Goal: Transaction & Acquisition: Register for event/course

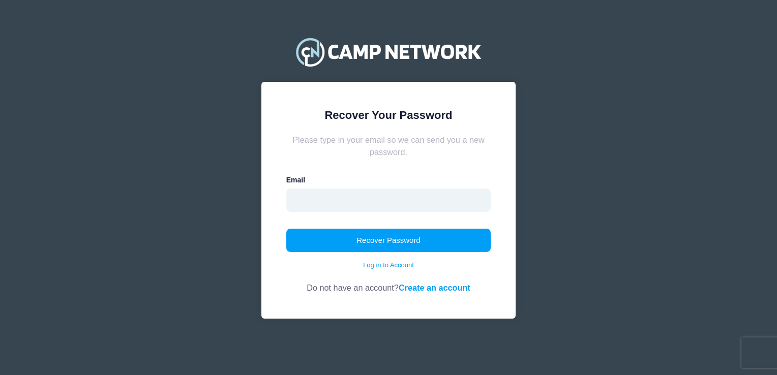
click at [346, 198] on input "email" at bounding box center [388, 200] width 205 height 23
paste input "ruthiemcgrathclassof2028@gmail.com"
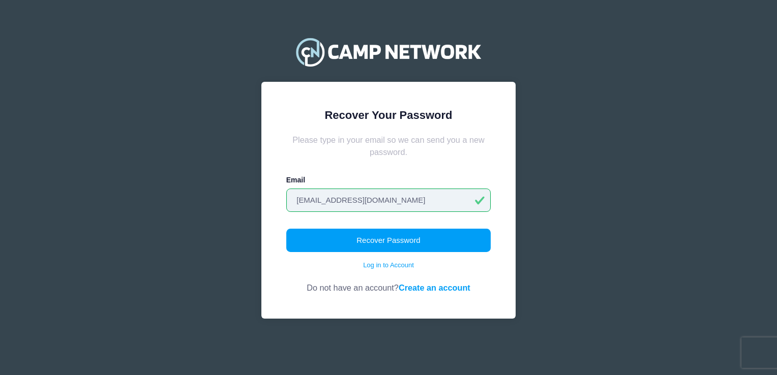
type input "ruthiemcgrathclassof2028@gmail.com"
click at [492, 228] on div "Recover Your Password Please type in your email so we can send you a new passwo…" at bounding box center [388, 200] width 254 height 237
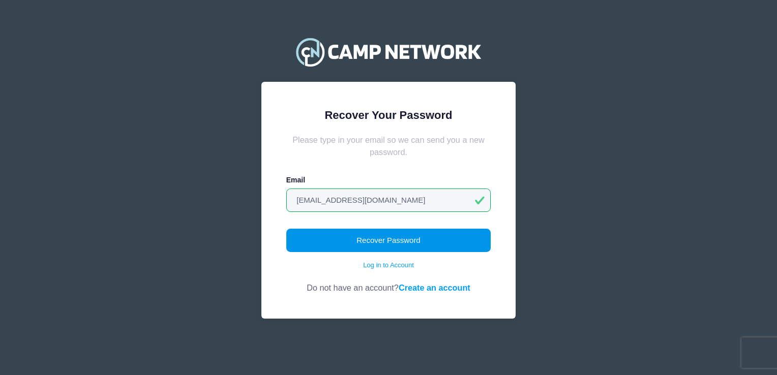
click at [452, 243] on button "Recover Password" at bounding box center [388, 240] width 205 height 23
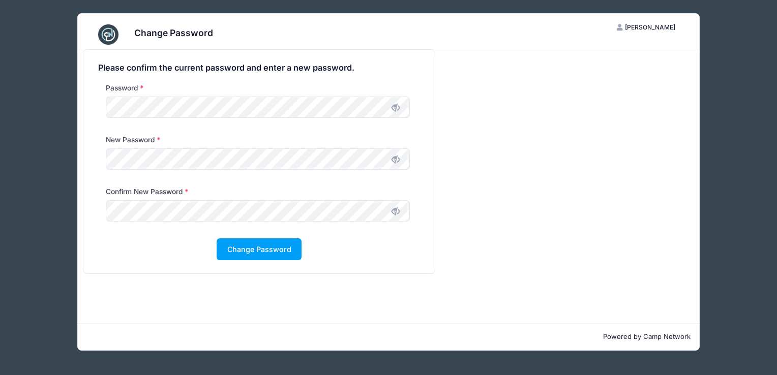
click at [396, 105] on icon at bounding box center [396, 108] width 8 height 8
click at [91, 109] on div "Please confirm the current password and enter a new password. Password New Pass…" at bounding box center [258, 162] width 351 height 224
click at [73, 112] on div "Change Password RM Ruthie McGrath My Account Logout Please confirm the current …" at bounding box center [388, 182] width 746 height 364
click at [262, 254] on button "Change Password" at bounding box center [259, 249] width 85 height 22
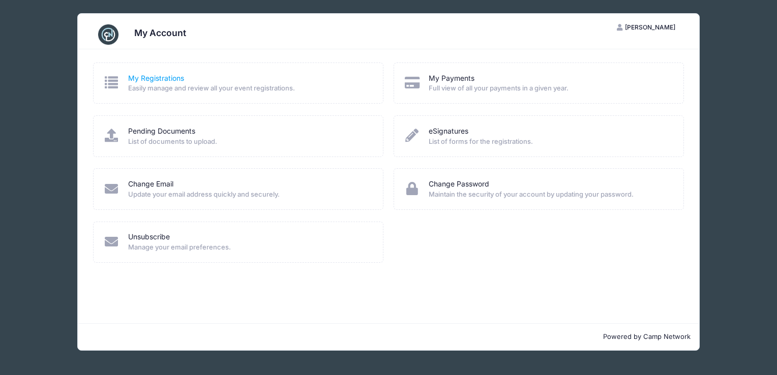
click at [157, 81] on link "My Registrations" at bounding box center [156, 78] width 56 height 11
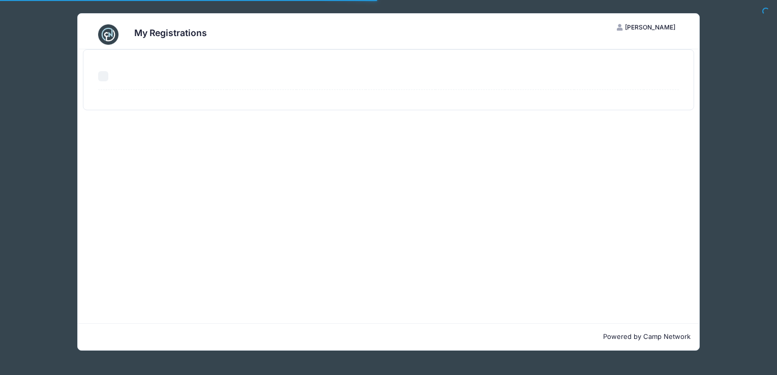
select select "50"
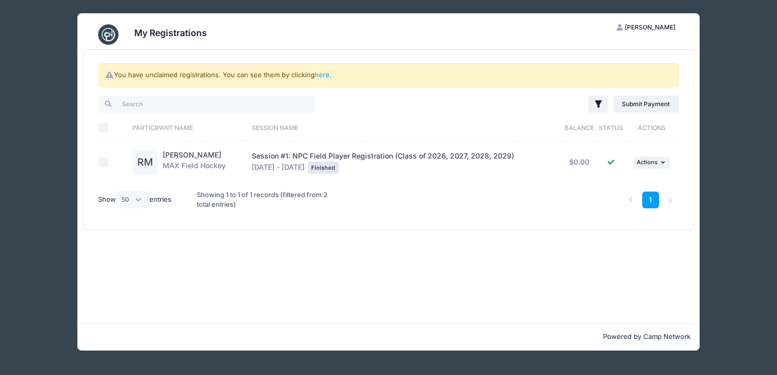
click at [108, 31] on img at bounding box center [108, 34] width 20 height 20
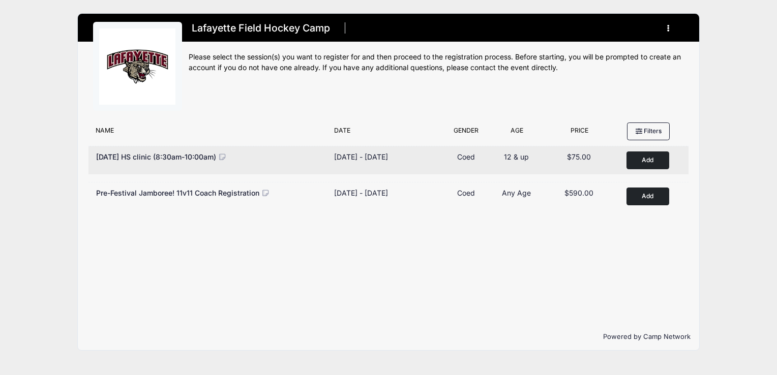
click at [655, 158] on button "Add to Cart" at bounding box center [647, 161] width 43 height 18
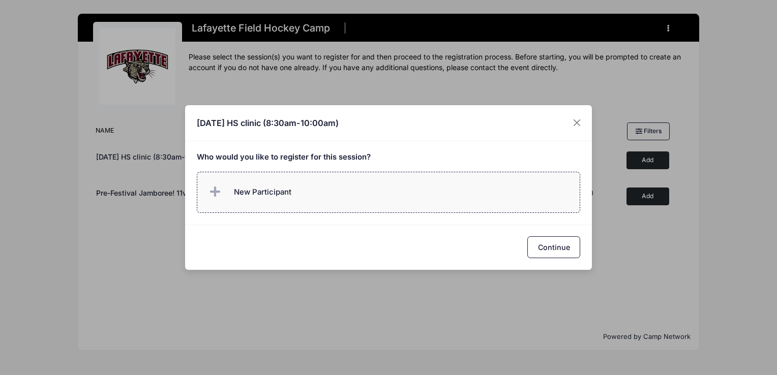
click at [301, 199] on label "New Participant" at bounding box center [389, 192] width 384 height 41
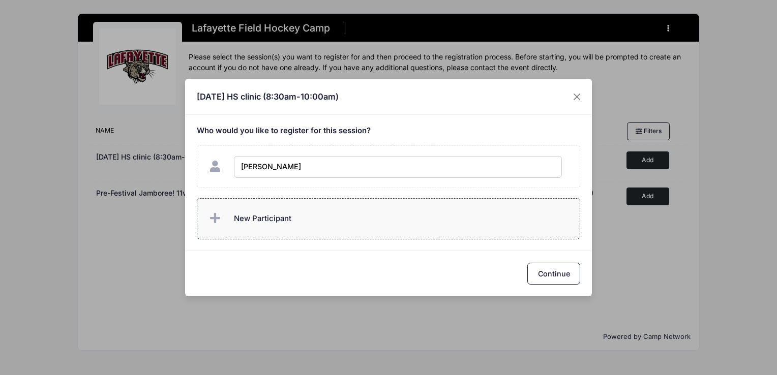
type input "[PERSON_NAME]"
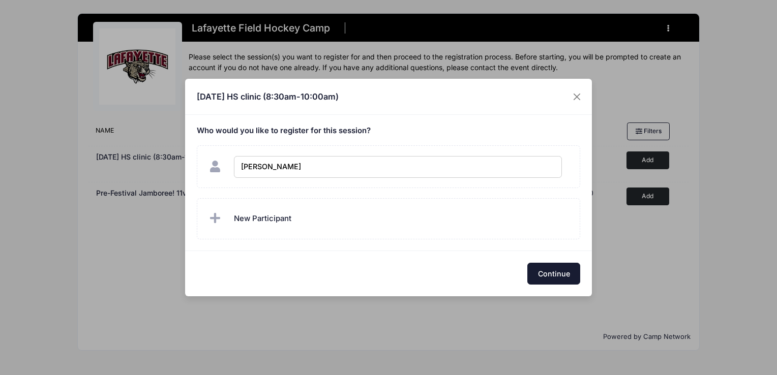
checkbox input "true"
click at [552, 272] on button "Continue" at bounding box center [553, 274] width 53 height 22
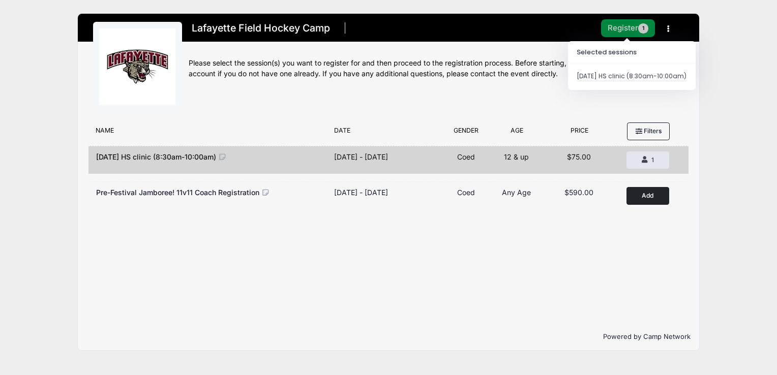
click at [622, 24] on button "Register 1" at bounding box center [628, 28] width 54 height 18
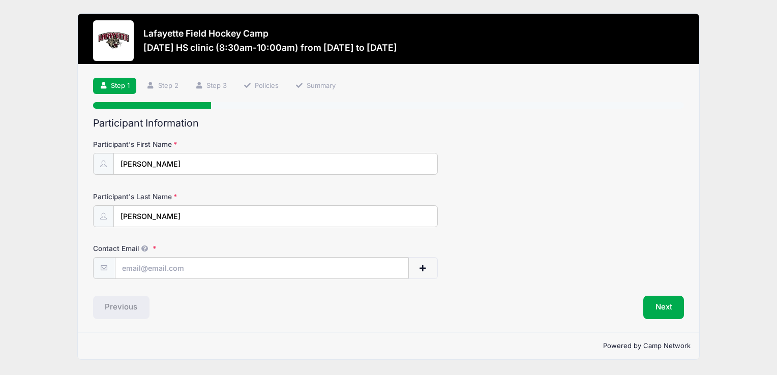
click at [488, 204] on div "Participant's Last Name [GEOGRAPHIC_DATA]" at bounding box center [388, 210] width 591 height 36
click at [140, 267] on input "Contact Email" at bounding box center [261, 269] width 293 height 22
type input "[EMAIL_ADDRESS][DOMAIN_NAME]"
click at [559, 256] on div "Contact Email [EMAIL_ADDRESS][DOMAIN_NAME]" at bounding box center [388, 262] width 591 height 36
click at [663, 312] on button "Next" at bounding box center [663, 307] width 41 height 23
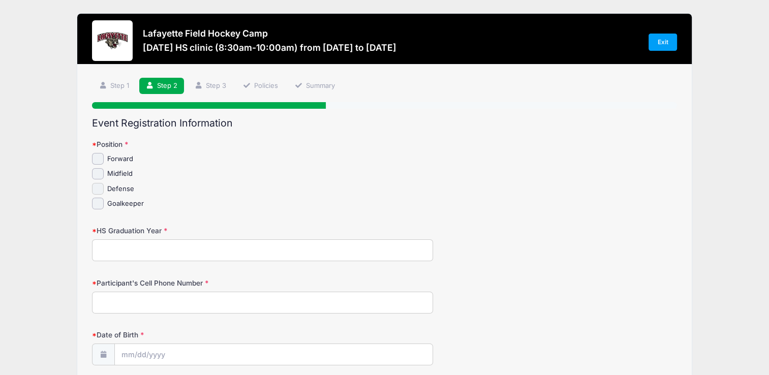
click at [96, 186] on input "Defense" at bounding box center [98, 189] width 12 height 12
checkbox input "true"
click at [96, 174] on input "Midfield" at bounding box center [98, 174] width 12 height 12
checkbox input "true"
click at [175, 251] on input "HS Graduation Year" at bounding box center [262, 250] width 341 height 22
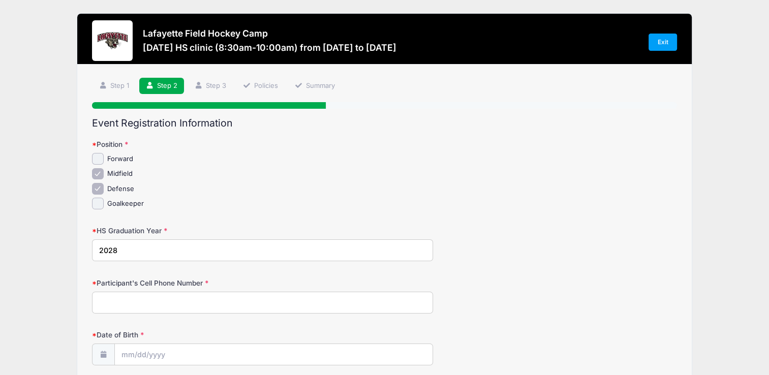
type input "2028"
click at [189, 300] on input "Participant's Cell Phone Number" at bounding box center [262, 303] width 341 height 22
click at [517, 237] on div "HS Graduation Year [DATE]" at bounding box center [384, 244] width 585 height 36
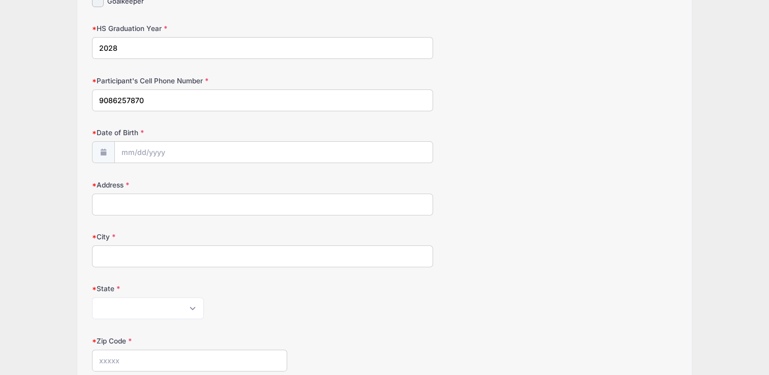
scroll to position [209, 0]
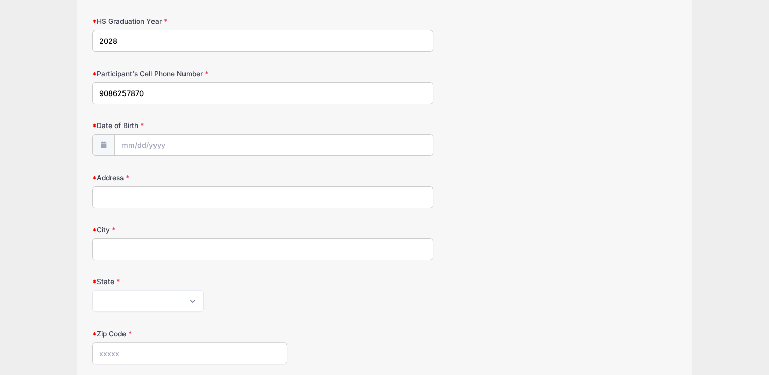
click at [113, 92] on input "9086257870" at bounding box center [262, 93] width 341 height 22
type input "[PHONE_NUMBER]"
click at [173, 144] on input "Date of Birth" at bounding box center [274, 146] width 318 height 22
click at [164, 171] on select "January February March April May June July August September October November De…" at bounding box center [167, 171] width 45 height 13
select select "3"
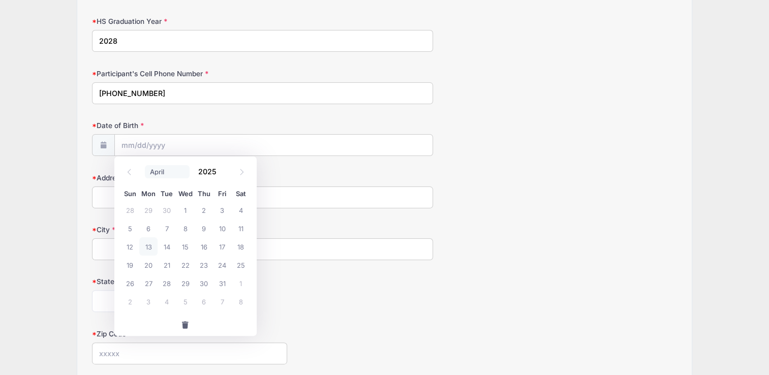
click at [145, 165] on select "January February March April May June July August September October November De…" at bounding box center [167, 171] width 45 height 13
click at [205, 172] on input "2025" at bounding box center [209, 171] width 33 height 15
click at [222, 178] on span at bounding box center [222, 175] width 7 height 8
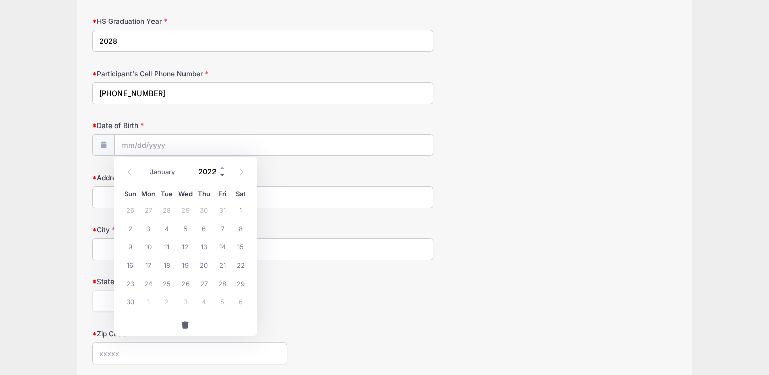
click at [222, 178] on span at bounding box center [222, 175] width 7 height 8
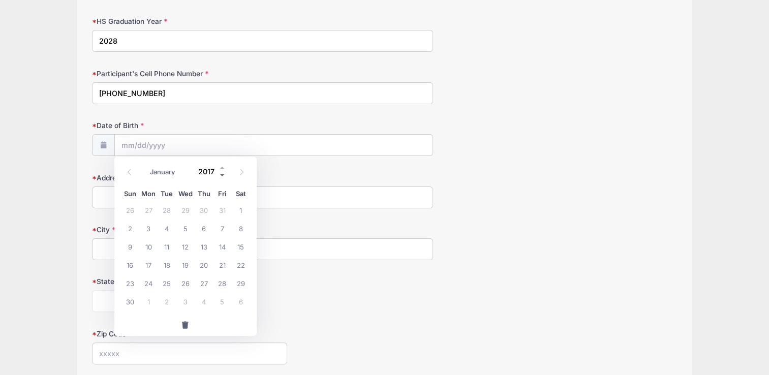
click at [222, 178] on span at bounding box center [222, 175] width 7 height 8
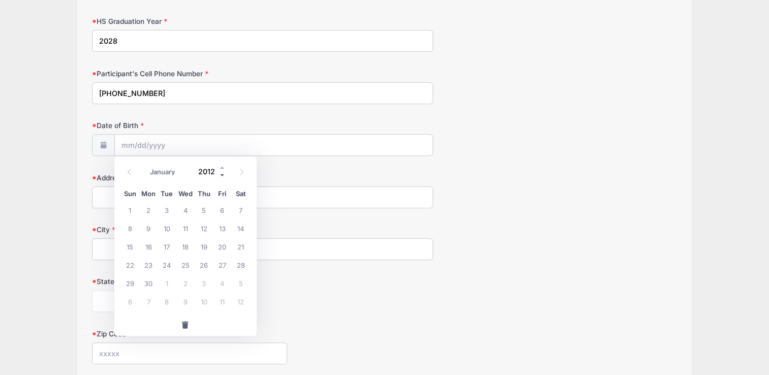
click at [222, 178] on span at bounding box center [222, 175] width 7 height 8
type input "2010"
click at [169, 225] on span "6" at bounding box center [167, 228] width 18 height 18
type input "[DATE]"
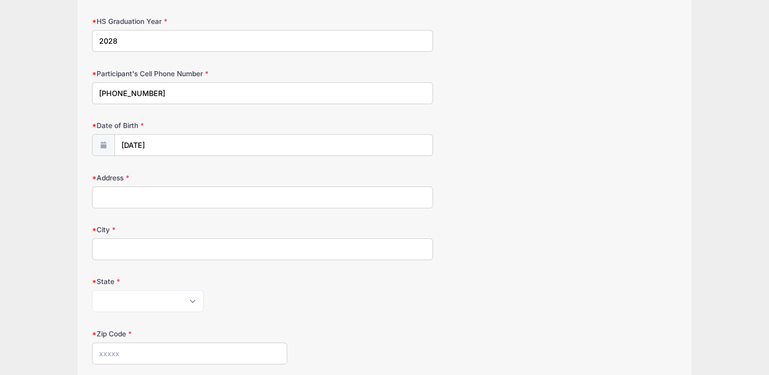
click at [190, 200] on input "Address" at bounding box center [262, 198] width 341 height 22
type input "[STREET_ADDRESS]"
type input "[GEOGRAPHIC_DATA]"
select select "NJ"
type input "07928"
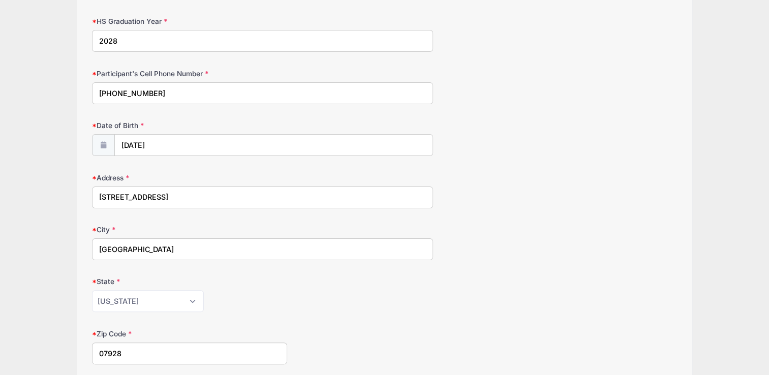
click at [569, 166] on form "Position Forward [GEOGRAPHIC_DATA]" at bounding box center [384, 243] width 585 height 626
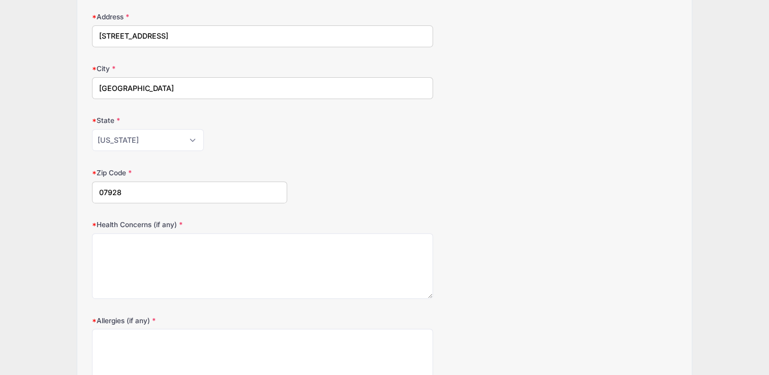
scroll to position [372, 0]
drag, startPoint x: 175, startPoint y: 86, endPoint x: 63, endPoint y: 86, distance: 112.9
click at [63, 86] on div "Lafayette Field Hockey Camp [DATE] HS clinic (8:30am-10:00am) from [DATE] to [D…" at bounding box center [384, 57] width 739 height 859
type input "[GEOGRAPHIC_DATA]"
click at [401, 156] on form "Position Forward [GEOGRAPHIC_DATA]" at bounding box center [384, 80] width 585 height 626
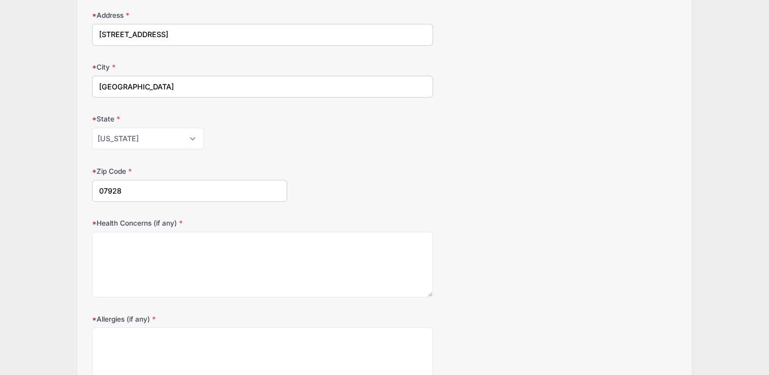
drag, startPoint x: 246, startPoint y: 36, endPoint x: 155, endPoint y: 34, distance: 91.5
click at [155, 34] on input "[STREET_ADDRESS]" at bounding box center [262, 35] width 341 height 22
type input "[STREET_ADDRESS]"
click at [395, 178] on div "Zip Code 07928" at bounding box center [384, 184] width 585 height 36
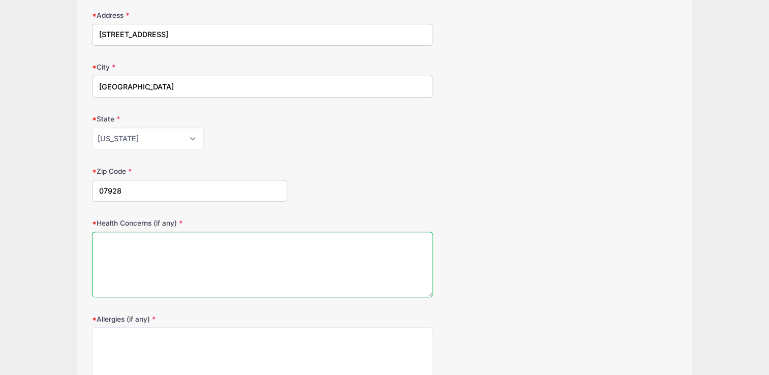
click at [252, 250] on textarea "Health Concerns (if any)" at bounding box center [262, 265] width 341 height 66
type textarea "None"
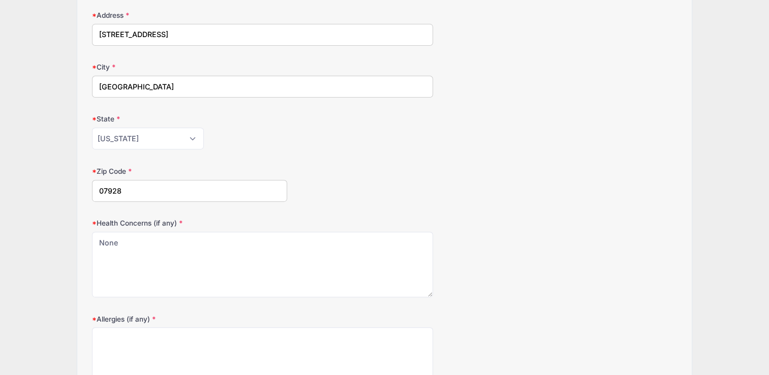
click at [494, 189] on div "Zip Code 07928" at bounding box center [384, 184] width 585 height 36
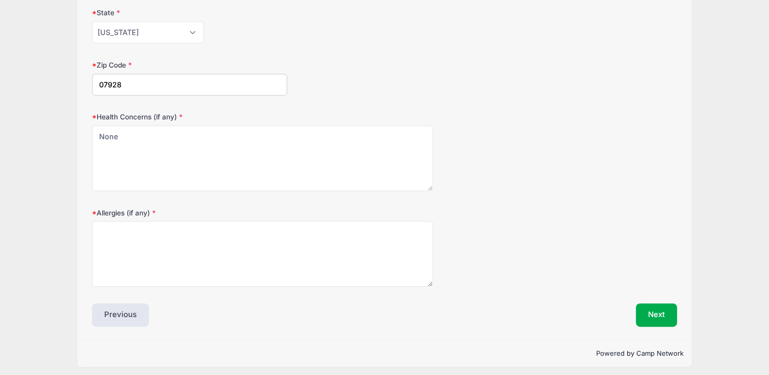
scroll to position [481, 0]
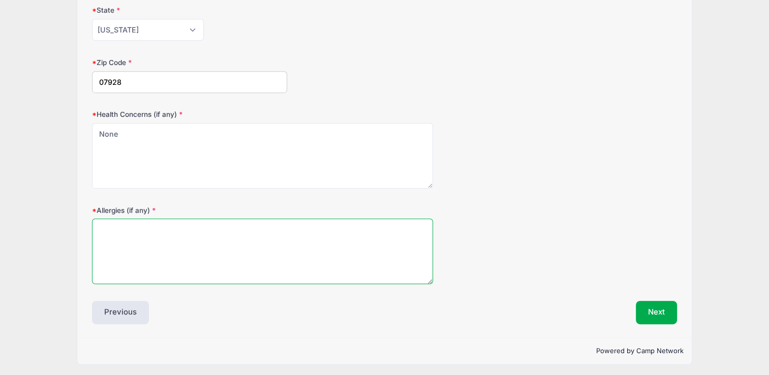
click at [179, 230] on textarea "Allergies (if any)" at bounding box center [262, 252] width 341 height 66
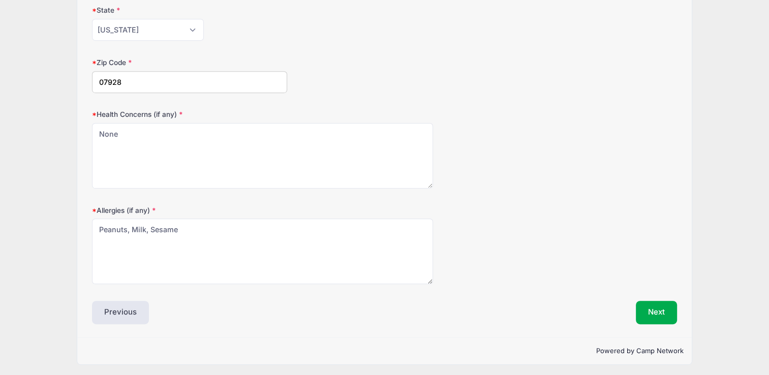
click at [463, 252] on div "Allergies (if any) Peanuts, Milk, Sesame" at bounding box center [384, 244] width 585 height 79
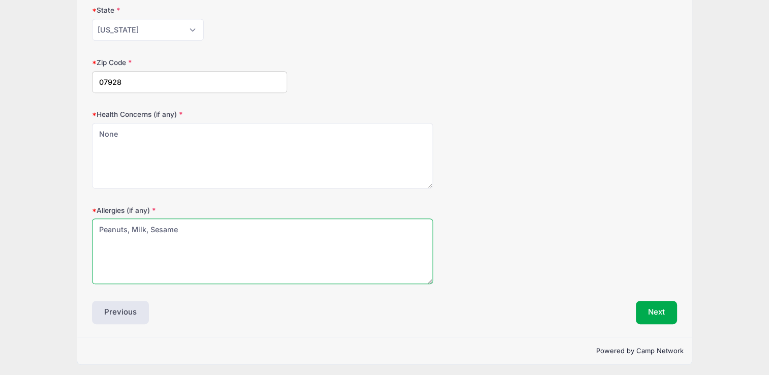
click at [358, 247] on textarea "Peanuts, Milk, Sesame" at bounding box center [262, 252] width 341 height 66
type textarea "Peanuts, Milk, Sesame (has epi-pen)"
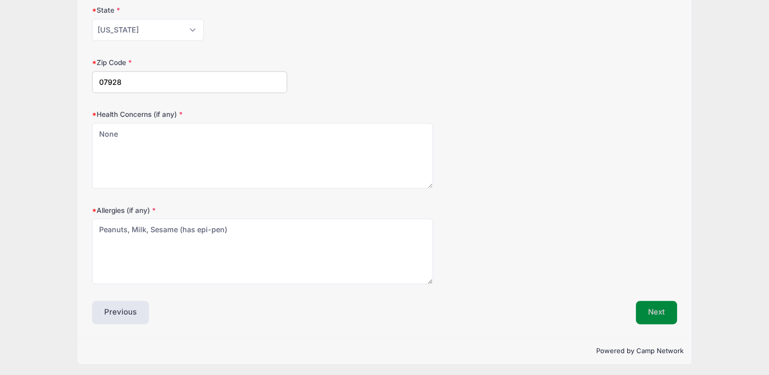
click at [657, 311] on button "Next" at bounding box center [656, 312] width 41 height 23
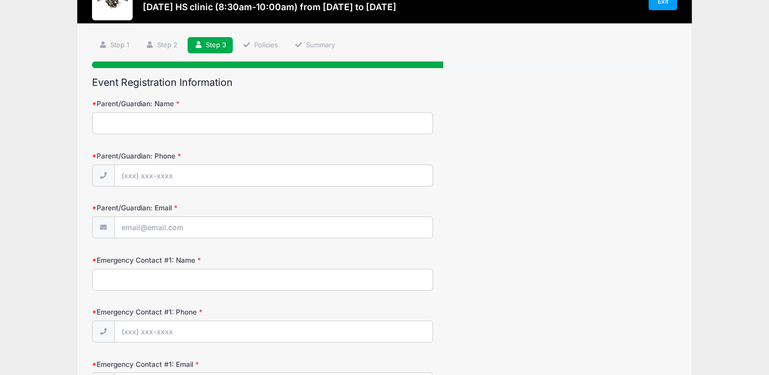
scroll to position [0, 0]
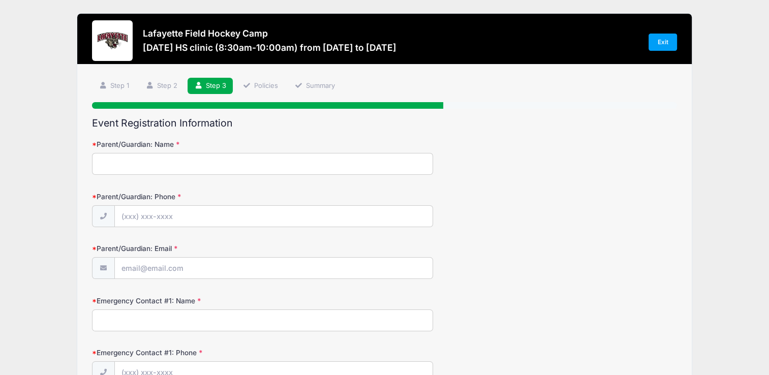
click at [185, 166] on input "Parent/Guardian: Name" at bounding box center [262, 164] width 341 height 22
type input "[PERSON_NAME]"
click at [183, 211] on input "Parent/Guardian: Phone" at bounding box center [274, 217] width 318 height 22
type input "[PHONE_NUMBER]"
click at [185, 269] on input "Parent/Guardian: Email" at bounding box center [274, 269] width 318 height 22
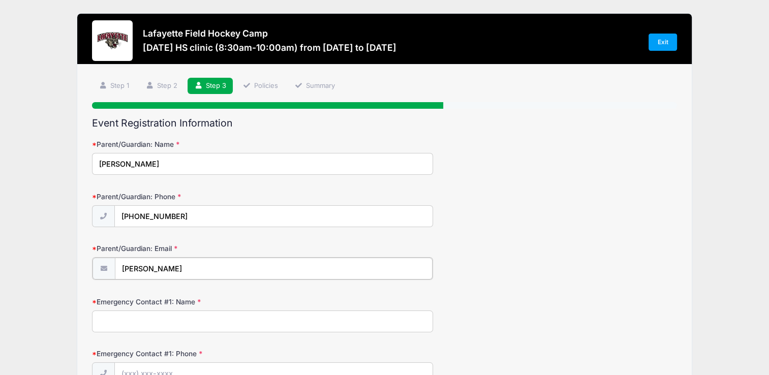
type input "[PERSON_NAME][EMAIL_ADDRESS][PERSON_NAME][DOMAIN_NAME]"
type input "[PERSON_NAME]"
type input "[PHONE_NUMBER]"
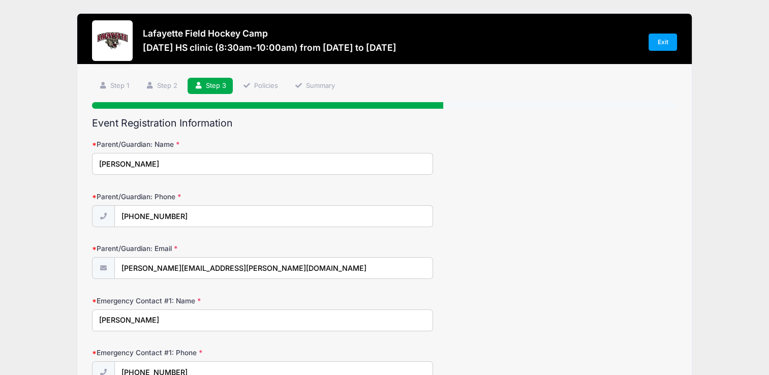
type input "[PERSON_NAME][EMAIL_ADDRESS][PERSON_NAME][DOMAIN_NAME]"
type input "[PERSON_NAME]"
type input "[PHONE_NUMBER]"
type input "[EMAIL_ADDRESS][DOMAIN_NAME]"
type input "[GEOGRAPHIC_DATA]"
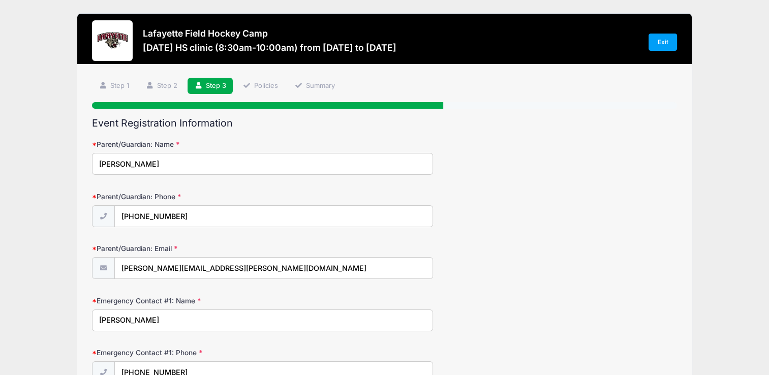
click at [216, 307] on div "Emergency Contact #1: Name [PERSON_NAME]" at bounding box center [384, 314] width 585 height 36
click at [561, 219] on div "Parent/Guardian: Phone [PHONE_NUMBER]" at bounding box center [384, 210] width 585 height 36
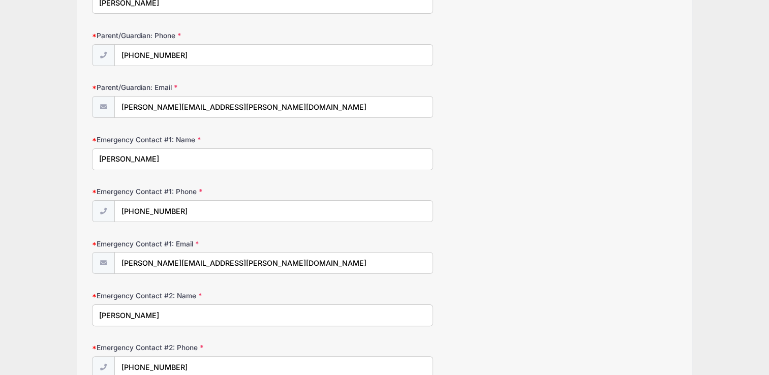
scroll to position [163, 0]
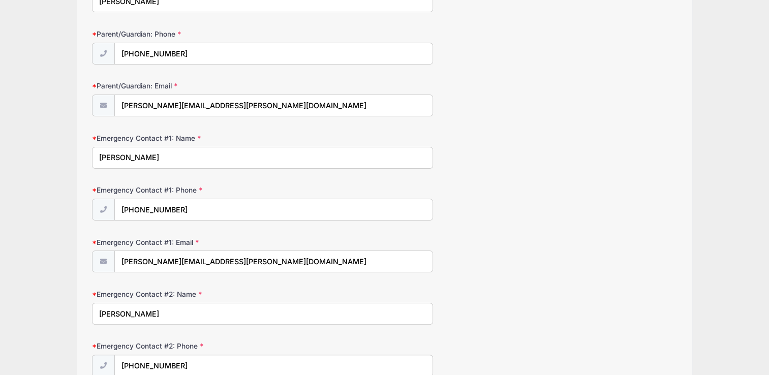
click at [61, 164] on div "Lafayette Field Hockey Camp [DATE] HS clinic (8:30am-10:00am) from [DATE] to [D…" at bounding box center [384, 232] width 739 height 790
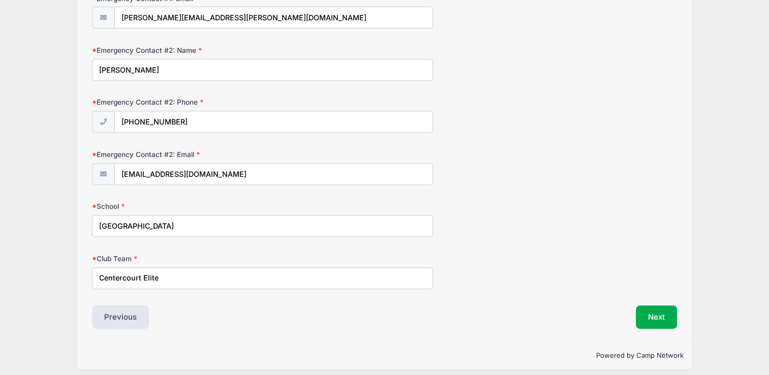
scroll to position [411, 0]
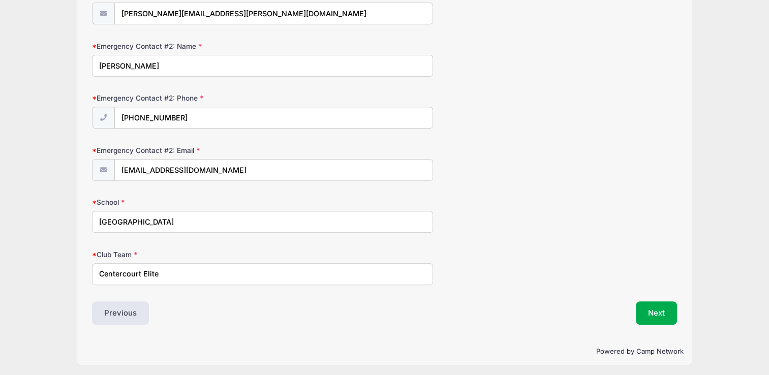
click at [205, 267] on input "Centercourt Elite" at bounding box center [262, 274] width 341 height 22
type input "Centercourt High Performance FH"
click at [649, 308] on button "Next" at bounding box center [656, 313] width 41 height 23
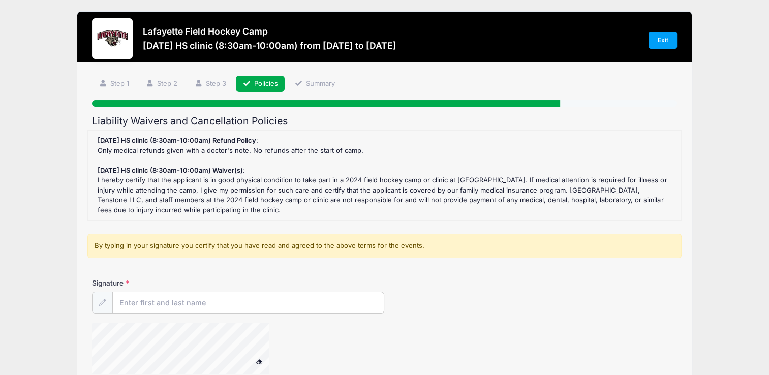
scroll to position [0, 0]
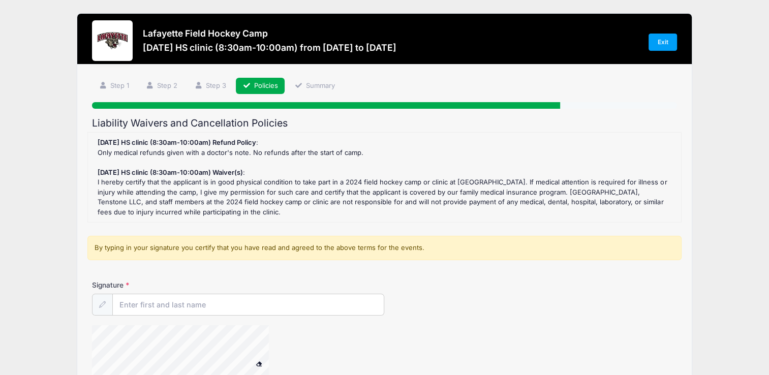
click at [42, 221] on div "Lafayette Field Hockey Camp [DATE] HS clinic (8:30am-10:00am) from [DATE] to [D…" at bounding box center [384, 238] width 739 height 476
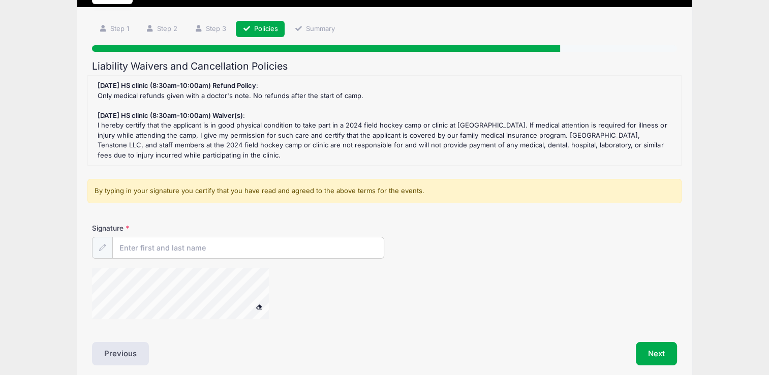
scroll to position [81, 0]
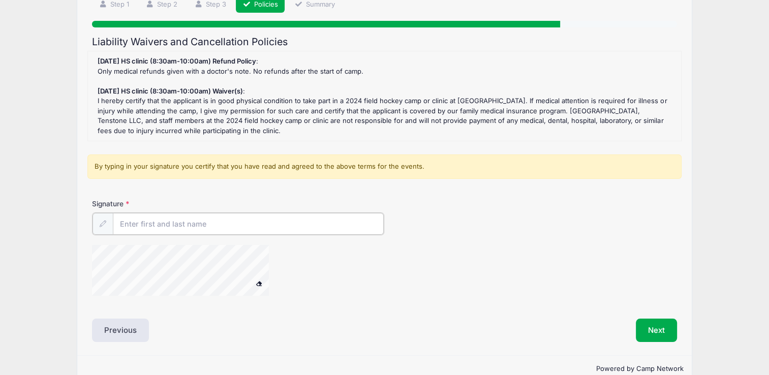
click at [157, 222] on input "Signature" at bounding box center [248, 224] width 271 height 22
type input "[PERSON_NAME]"
click at [7, 226] on div "Lafayette Field Hockey Camp [DATE] HS clinic (8:30am-10:00am) from [DATE] to [D…" at bounding box center [384, 157] width 769 height 476
click at [664, 329] on button "Next" at bounding box center [656, 329] width 41 height 23
click at [656, 329] on button "Next" at bounding box center [656, 329] width 41 height 23
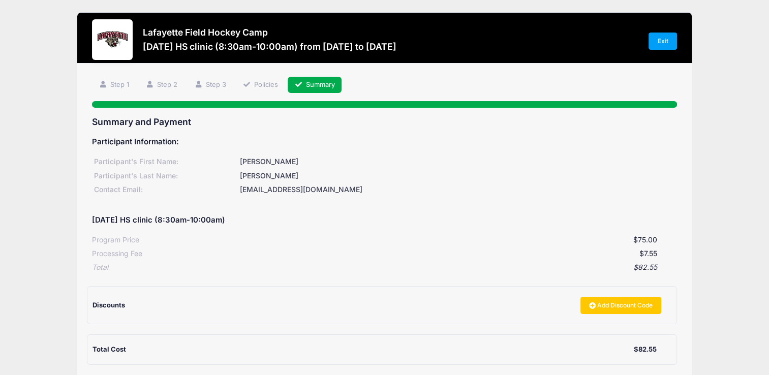
scroll to position [0, 0]
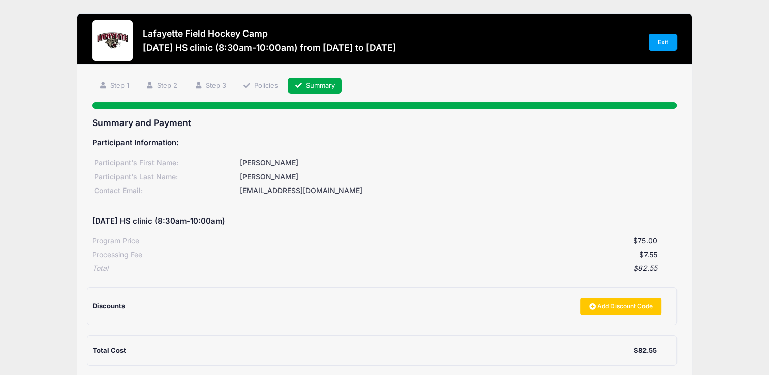
click at [748, 196] on div "Lafayette Field Hockey Camp [DATE] HS clinic (8:30am-10:00am) from [DATE] to [D…" at bounding box center [384, 241] width 739 height 483
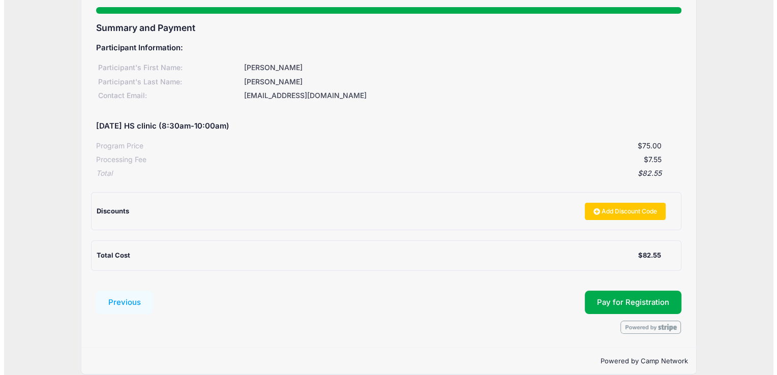
scroll to position [107, 0]
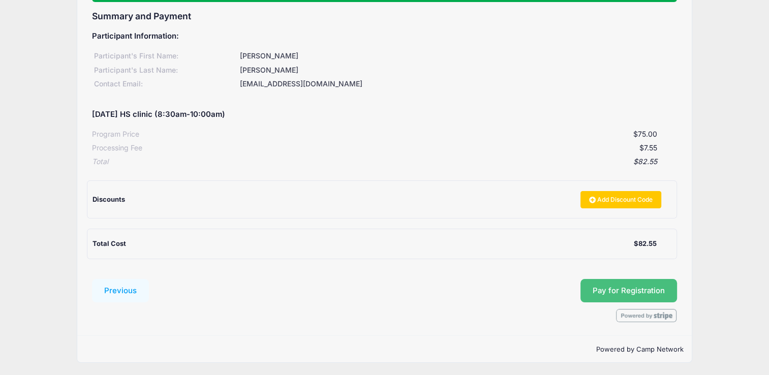
click at [651, 286] on button "Pay for Registration" at bounding box center [629, 290] width 97 height 23
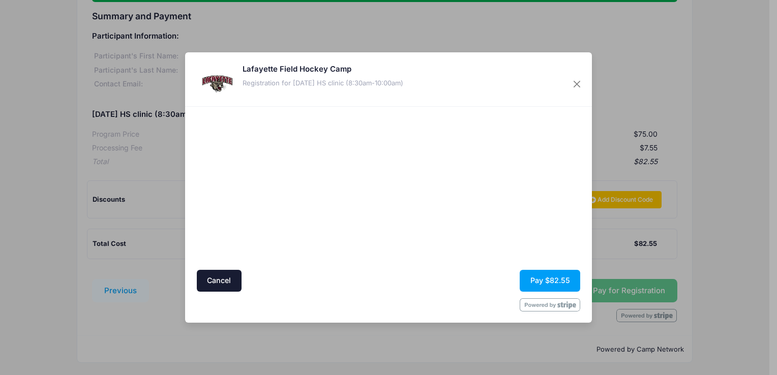
click at [329, 101] on div "Lafayette Field Hockey Camp Registration for [DATE] HS clinic (8:30am-10:00am)" at bounding box center [323, 84] width 161 height 41
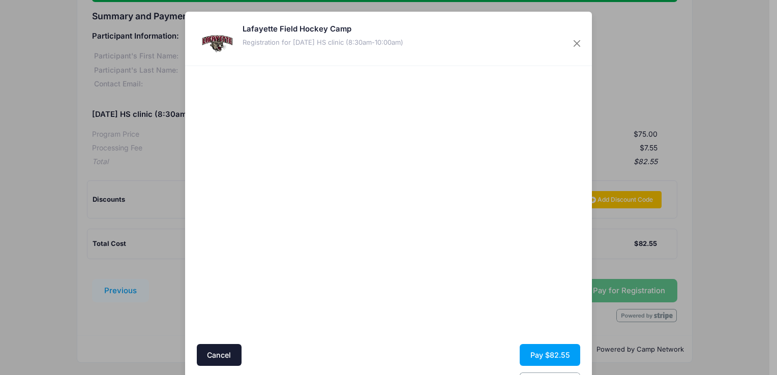
click at [452, 287] on div at bounding box center [487, 205] width 187 height 268
click at [523, 265] on div at bounding box center [487, 205] width 187 height 268
drag, startPoint x: 562, startPoint y: 289, endPoint x: 562, endPoint y: 297, distance: 8.1
click at [562, 297] on div at bounding box center [487, 205] width 187 height 268
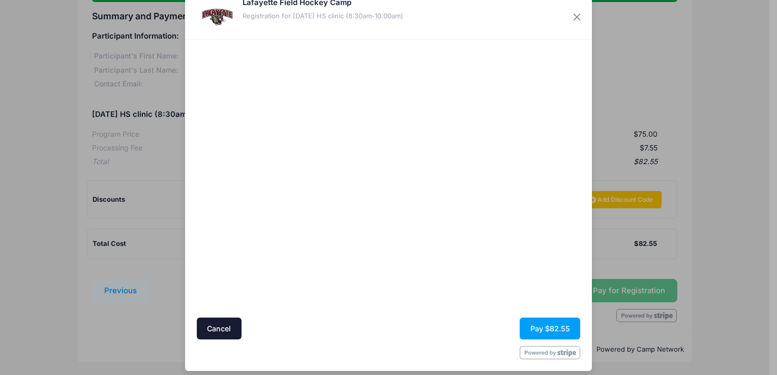
scroll to position [33, 0]
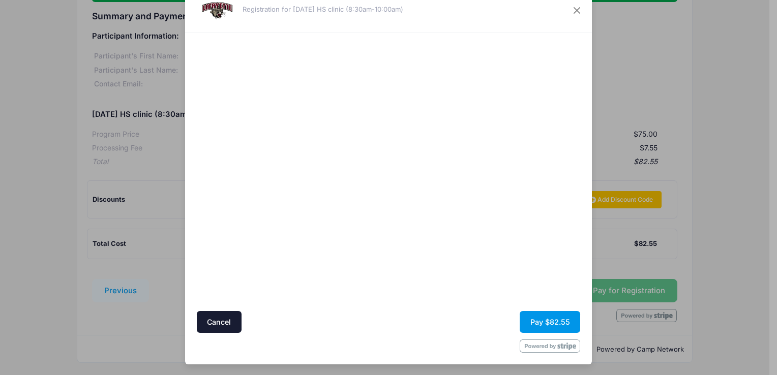
click at [548, 316] on button "Pay $82.55" at bounding box center [550, 322] width 61 height 22
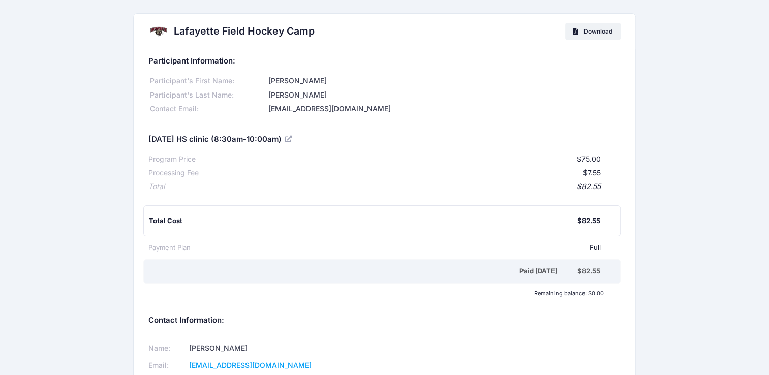
click at [679, 276] on div "Lafayette Field Hockey Camp Download Participant Information: Participant's Fir…" at bounding box center [384, 220] width 769 height 414
